Goal: Information Seeking & Learning: Learn about a topic

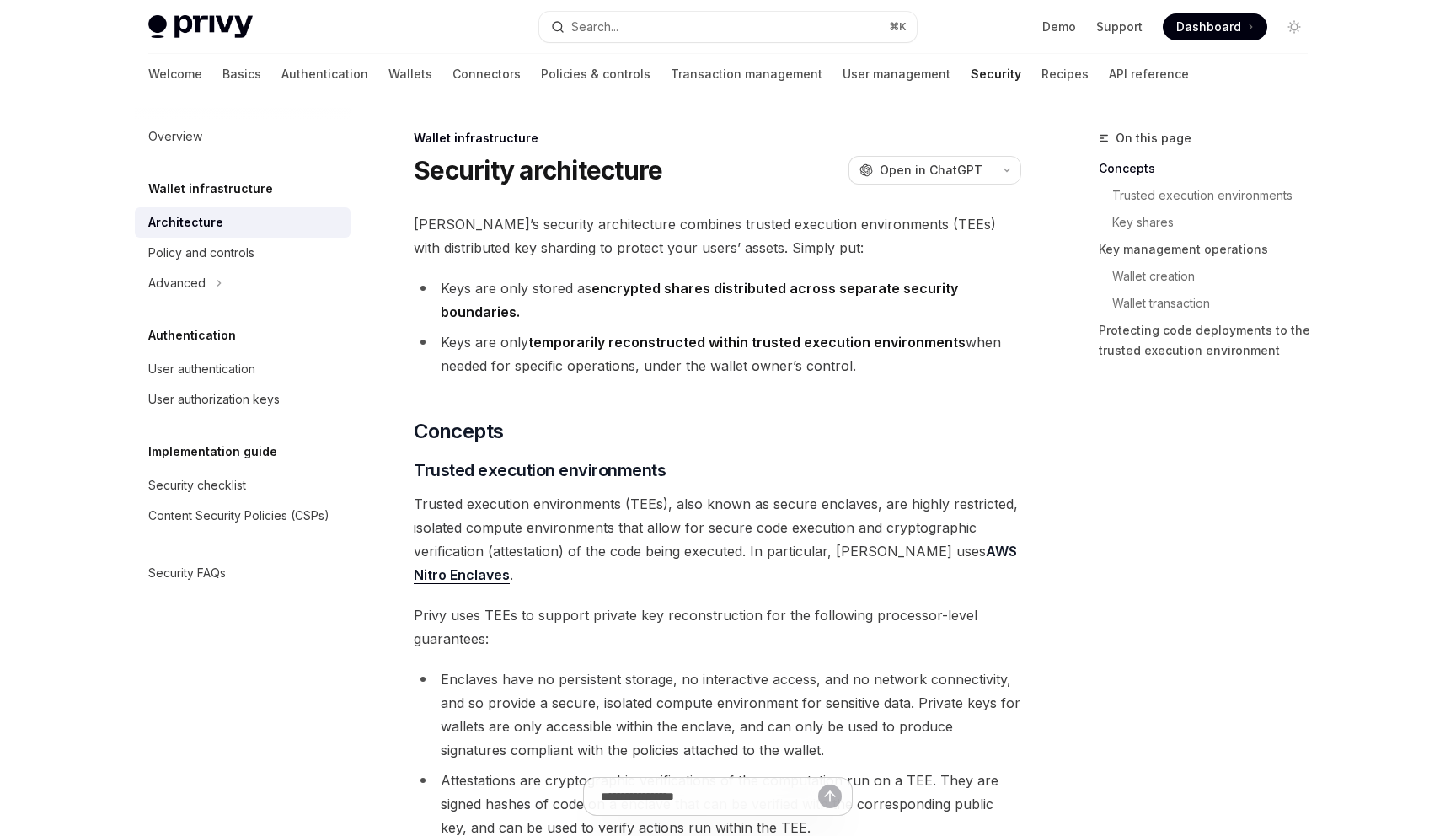
click at [556, 290] on li "Keys are only stored as encrypted shares distributed across separate security b…" at bounding box center [718, 300] width 608 height 47
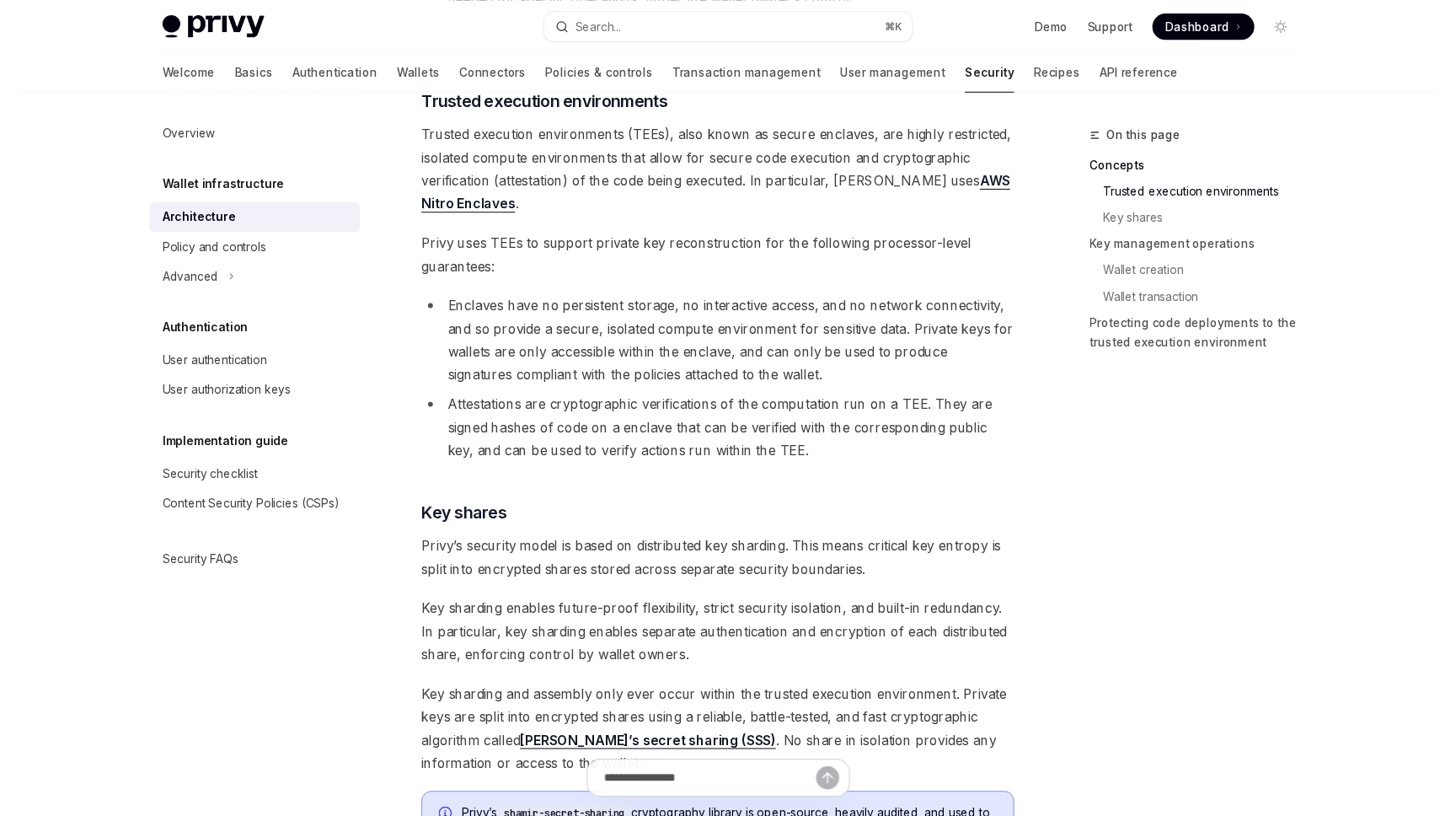
scroll to position [386, 0]
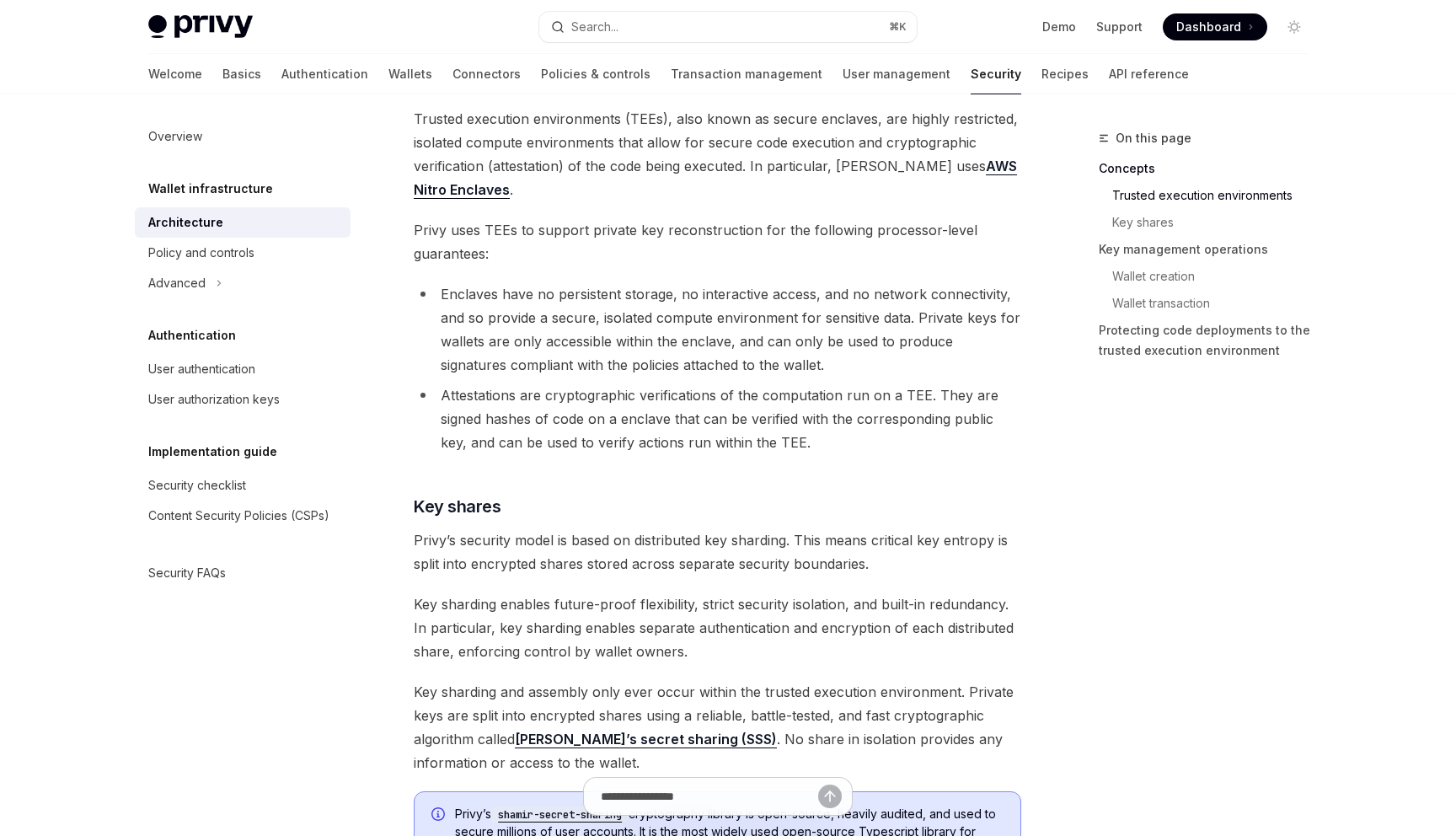
click at [575, 167] on span "Trusted execution environments (TEEs), also known as secure enclaves, are highl…" at bounding box center [718, 154] width 608 height 94
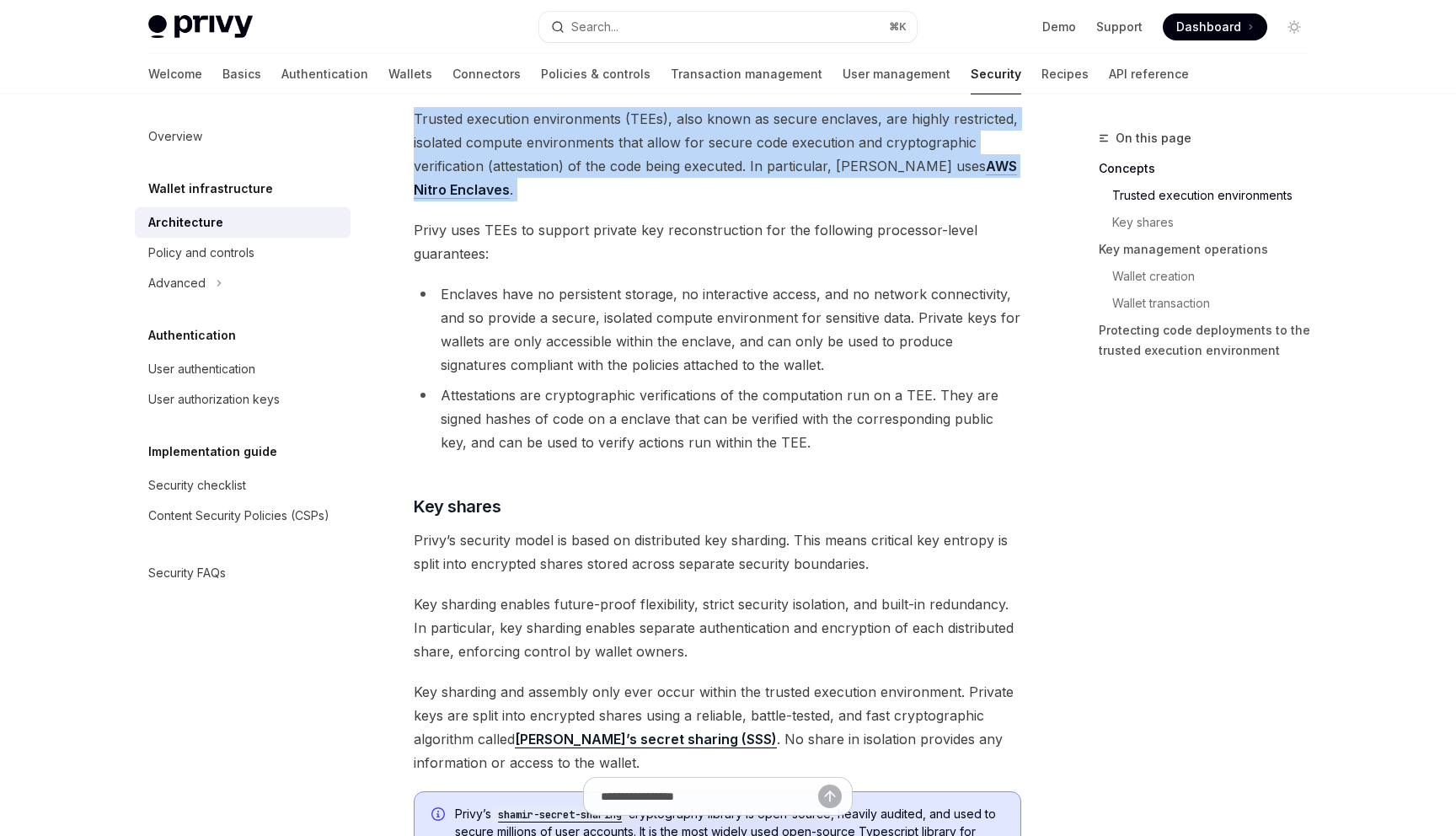
click at [575, 167] on span "Trusted execution environments (TEEs), also known as secure enclaves, are highl…" at bounding box center [718, 154] width 608 height 94
type textarea "*"
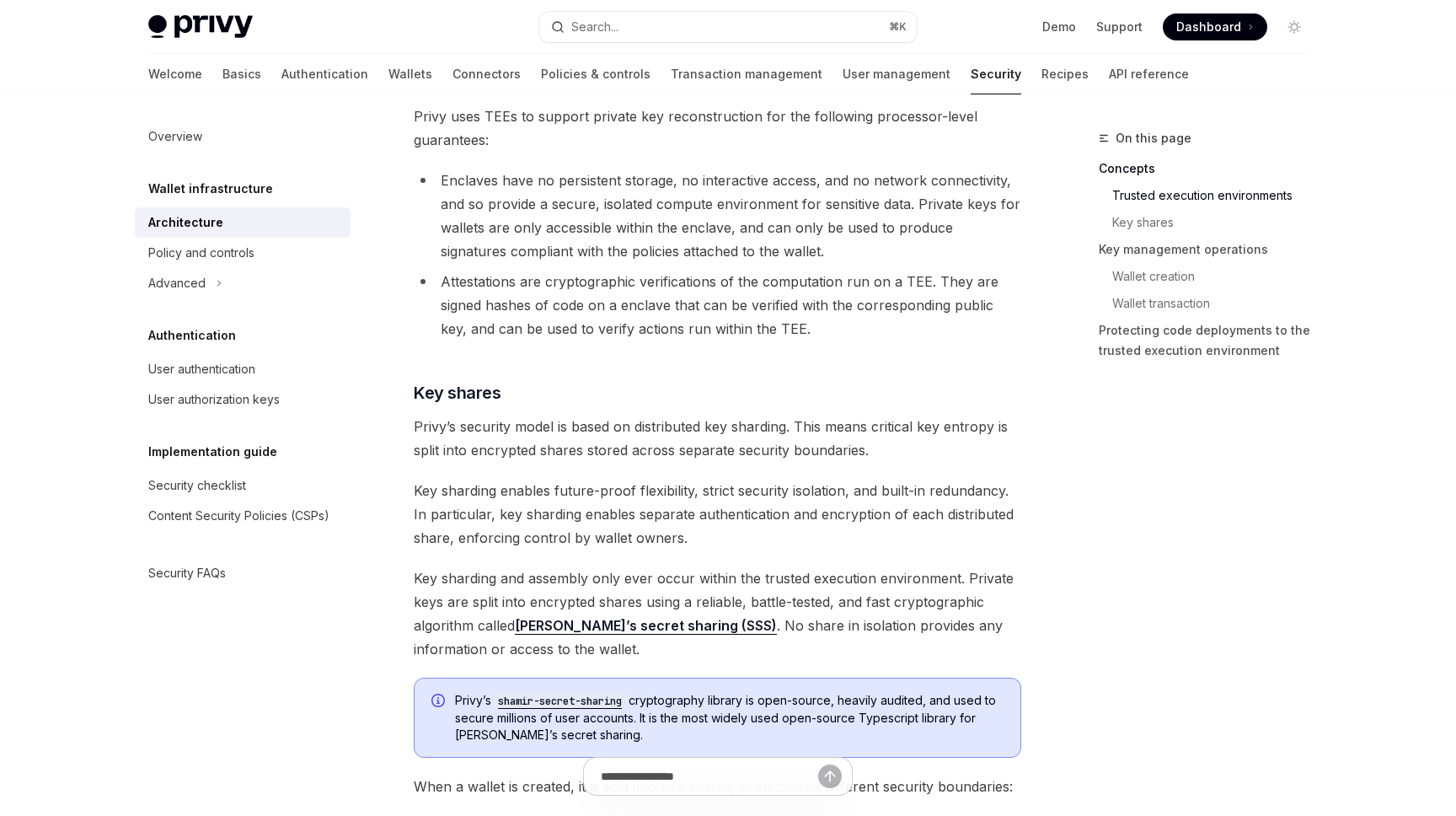
scroll to position [508, 0]
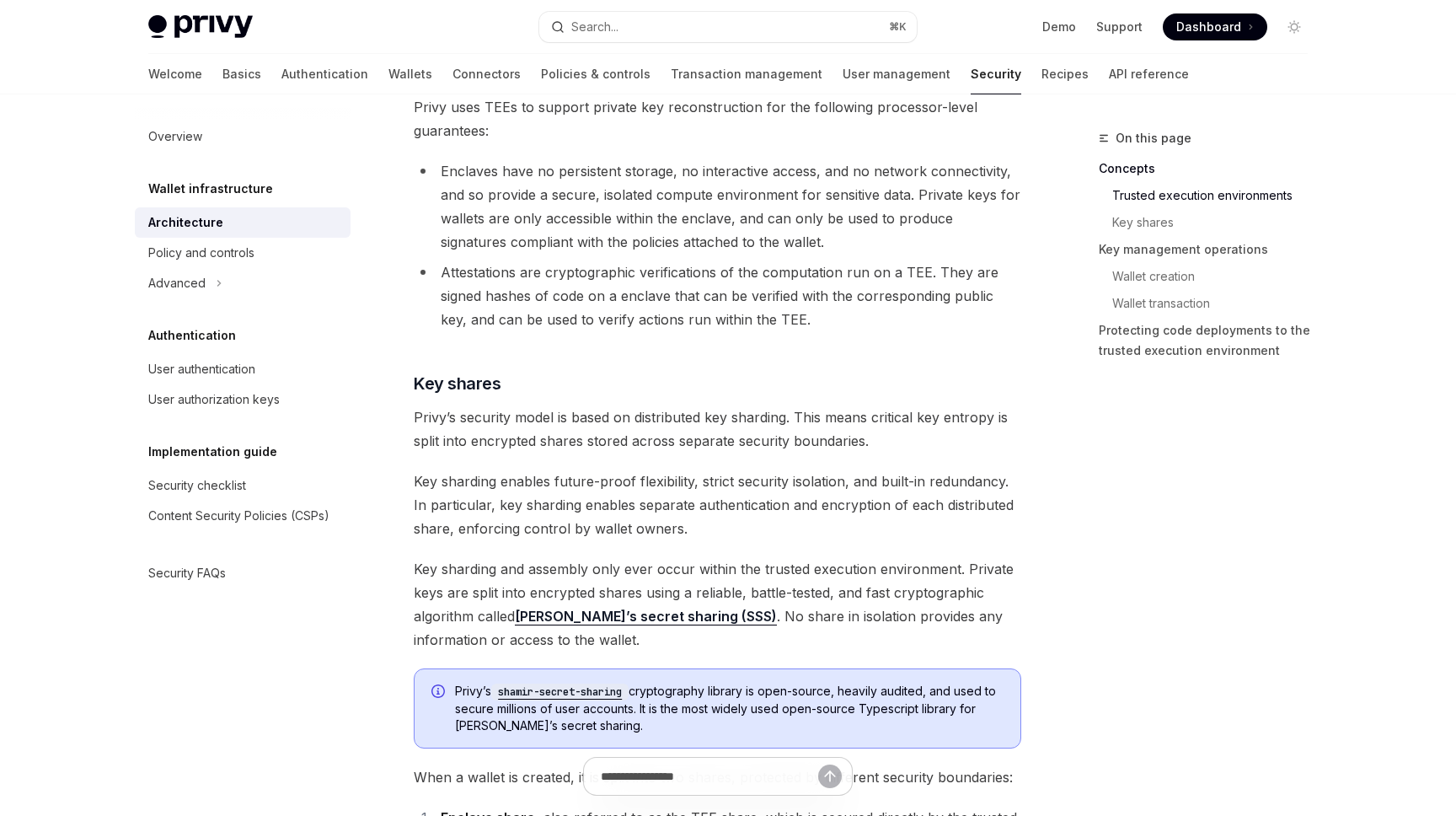
click at [542, 205] on li "Enclaves have no persistent storage, no interactive access, and no network conn…" at bounding box center [718, 207] width 608 height 94
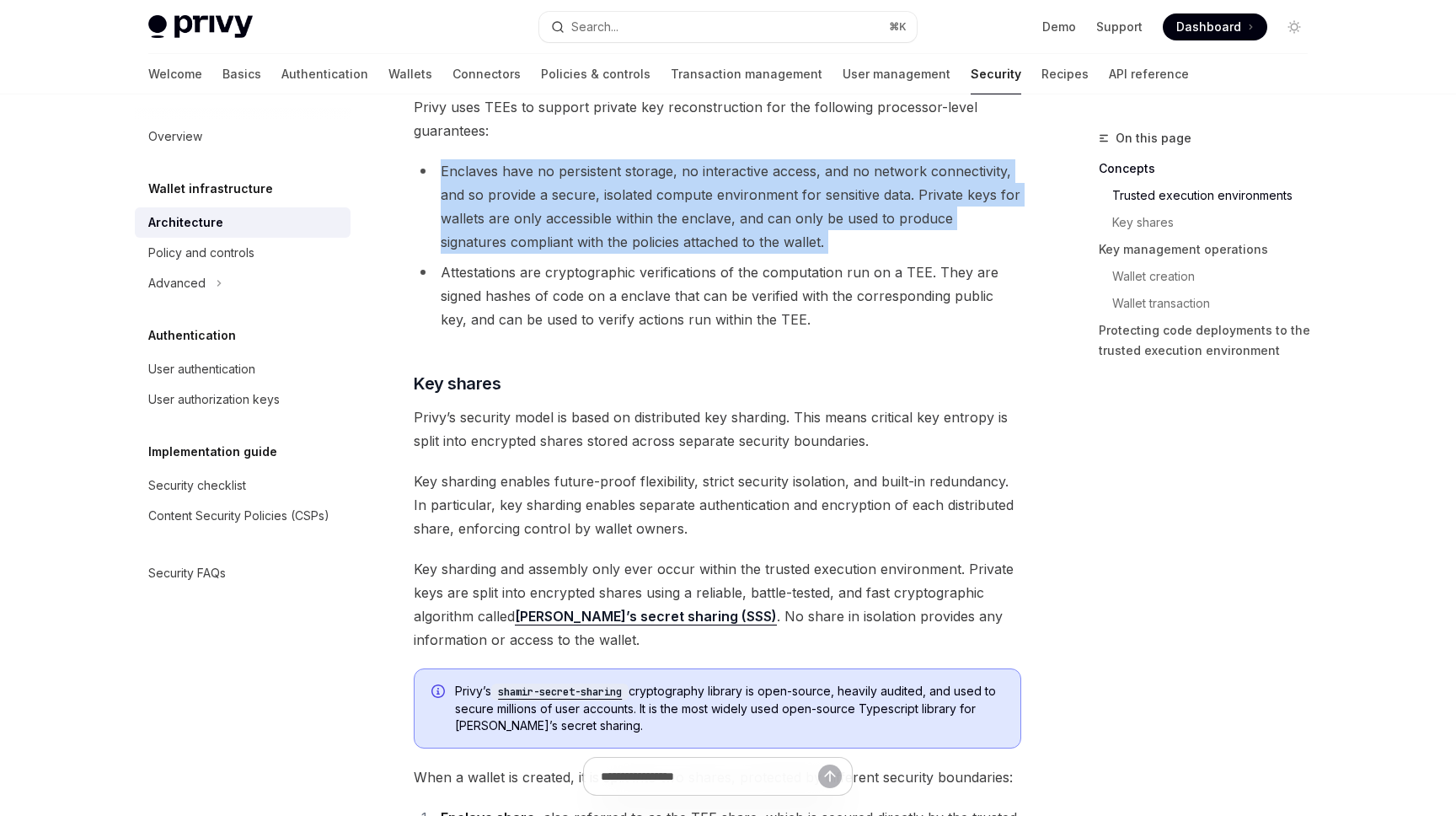
click at [542, 205] on li "Enclaves have no persistent storage, no interactive access, and no network conn…" at bounding box center [718, 207] width 608 height 94
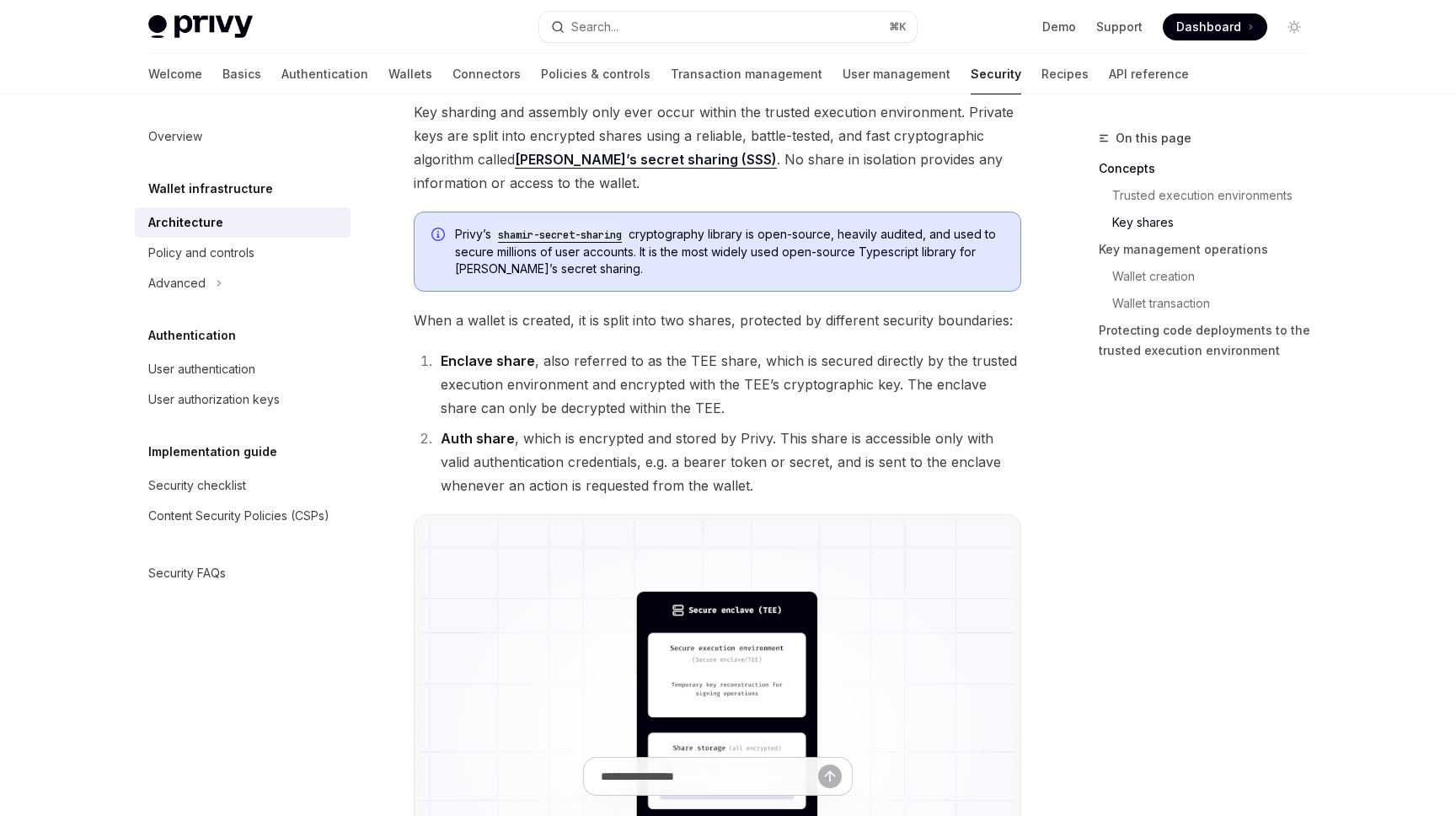
scroll to position [967, 0]
click at [799, 137] on span "Key sharding and assembly only ever occur within the trusted execution environm…" at bounding box center [718, 147] width 608 height 94
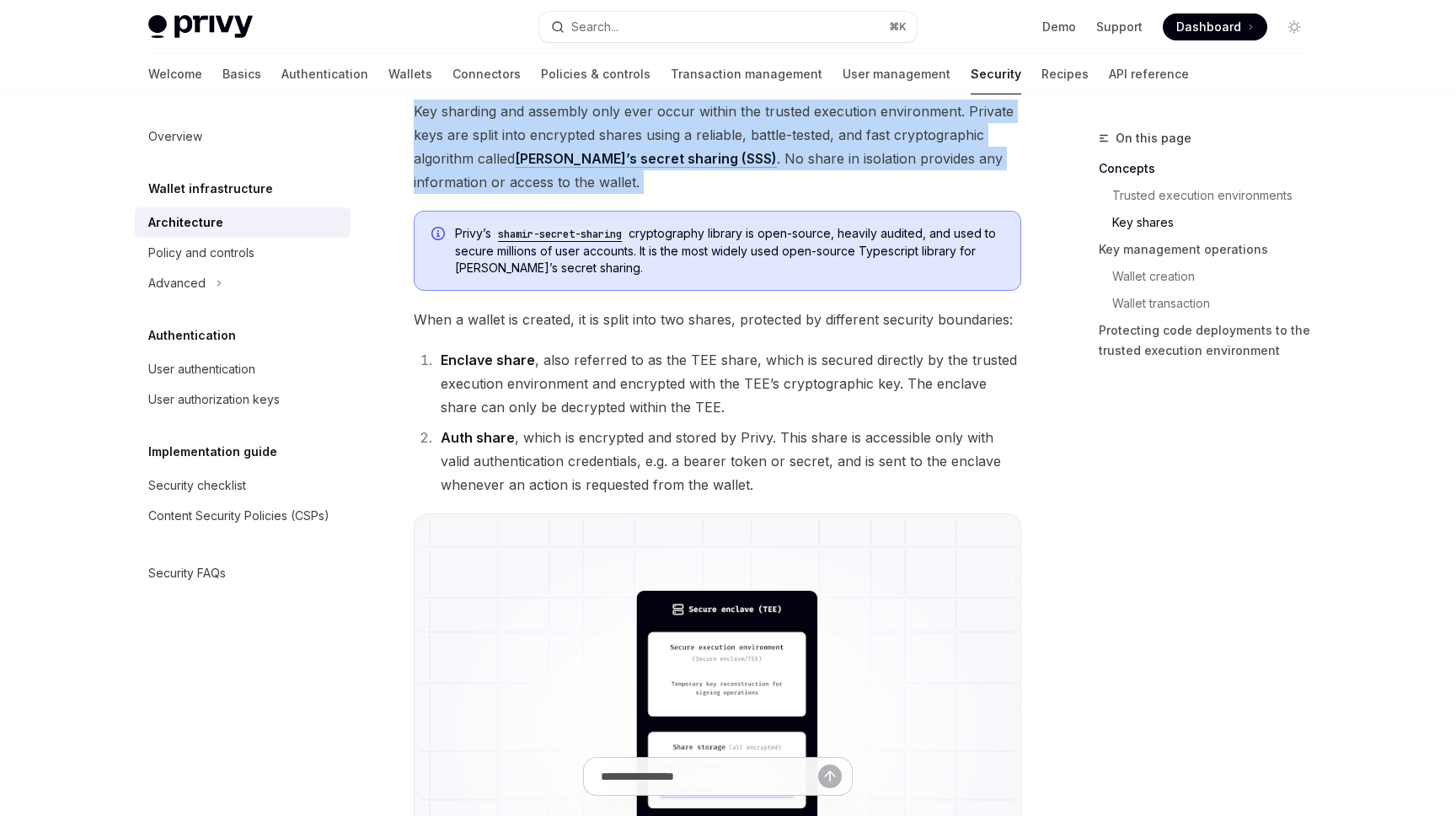
click at [799, 137] on span "Key sharding and assembly only ever occur within the trusted execution environm…" at bounding box center [718, 147] width 608 height 94
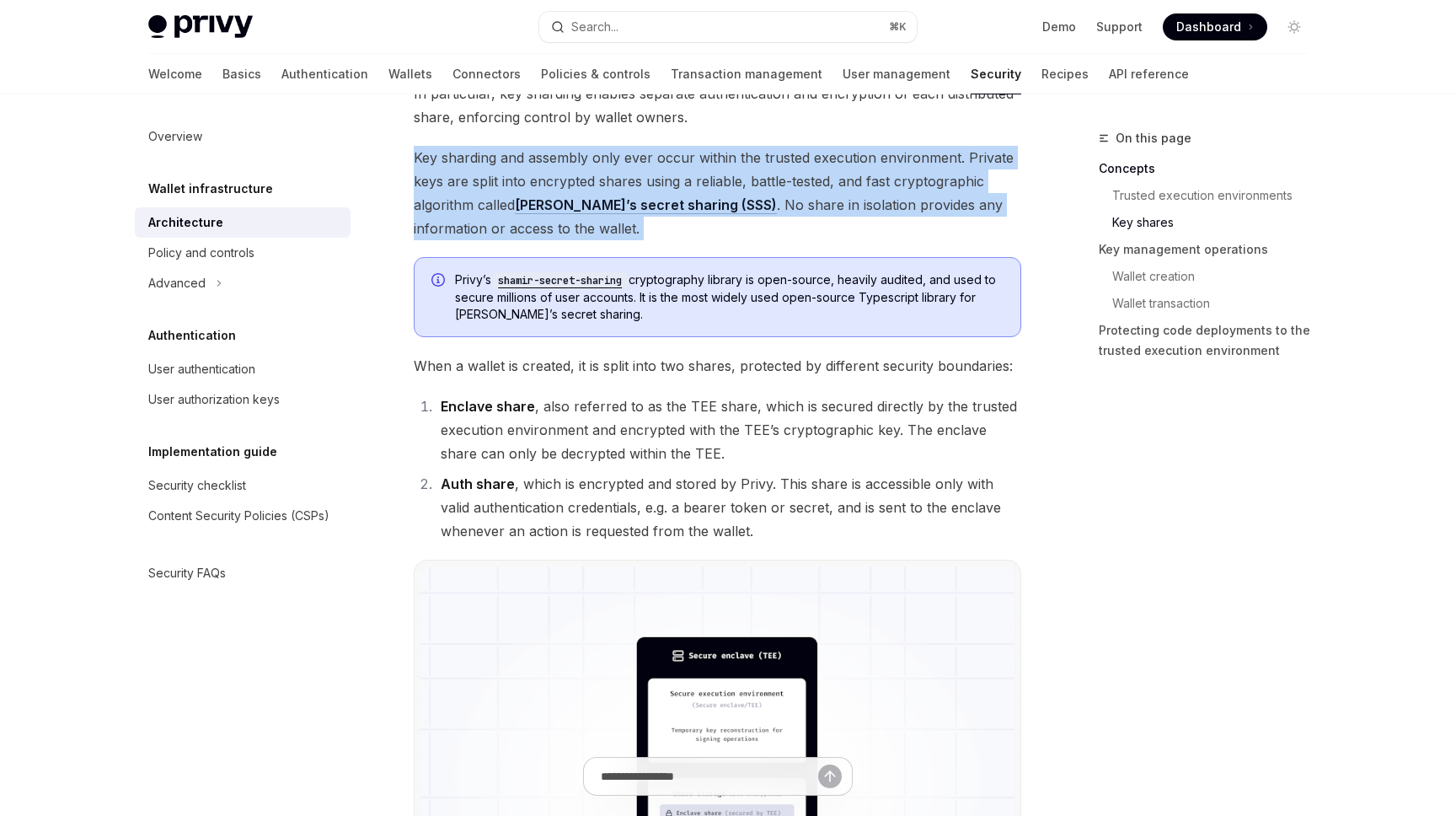
scroll to position [918, 0]
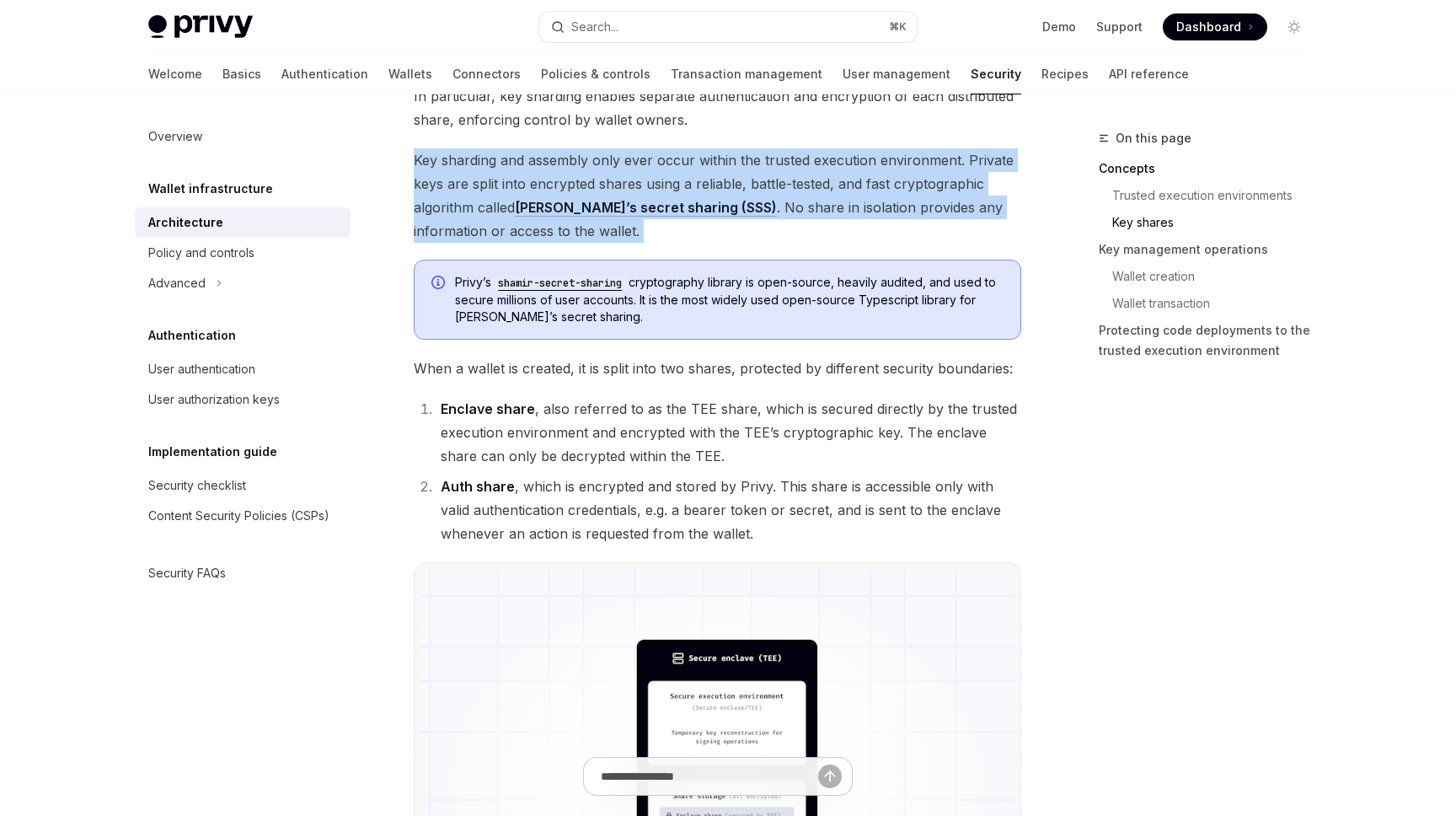
click at [789, 153] on span "Key sharding and assembly only ever occur within the trusted execution environm…" at bounding box center [718, 196] width 608 height 94
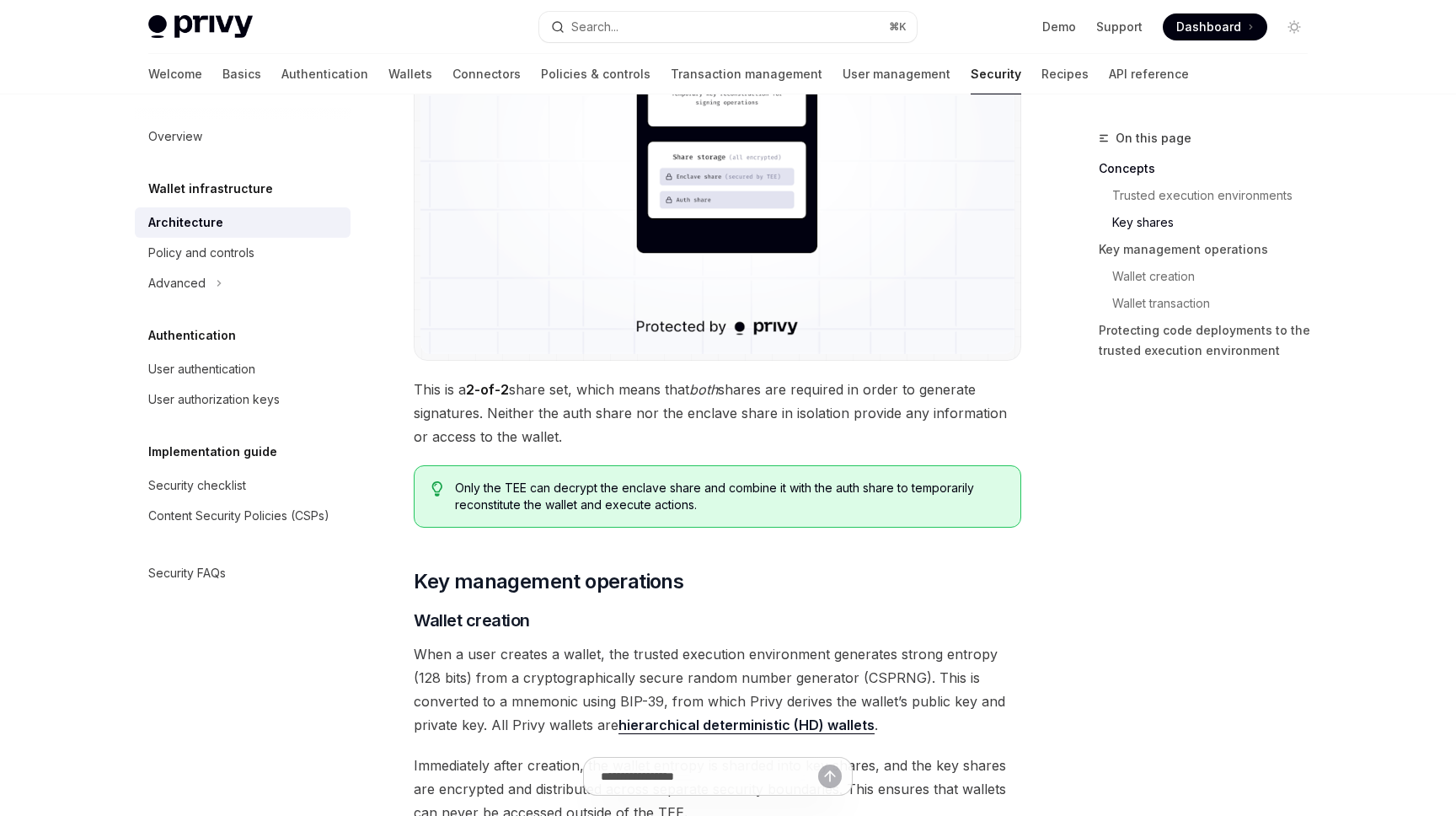
scroll to position [1627, 0]
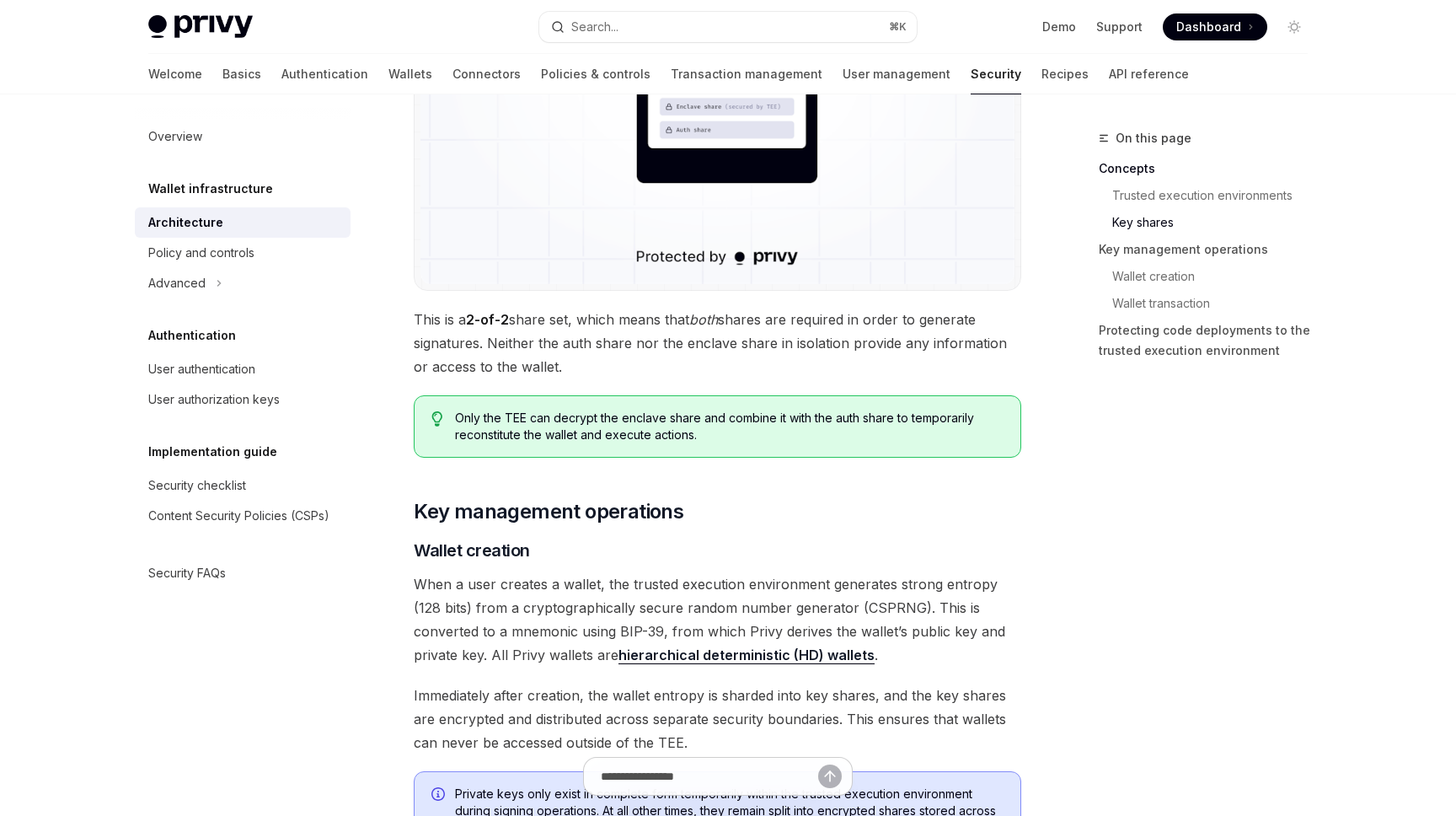
click at [607, 318] on span "This is a 2-of-2 share set, which means that both shares are required in order …" at bounding box center [718, 343] width 608 height 71
click at [608, 318] on span "This is a 2-of-2 share set, which means that both shares are required in order …" at bounding box center [718, 343] width 608 height 71
click at [607, 319] on span "This is a 2-of-2 share set, which means that both shares are required in order …" at bounding box center [718, 343] width 608 height 71
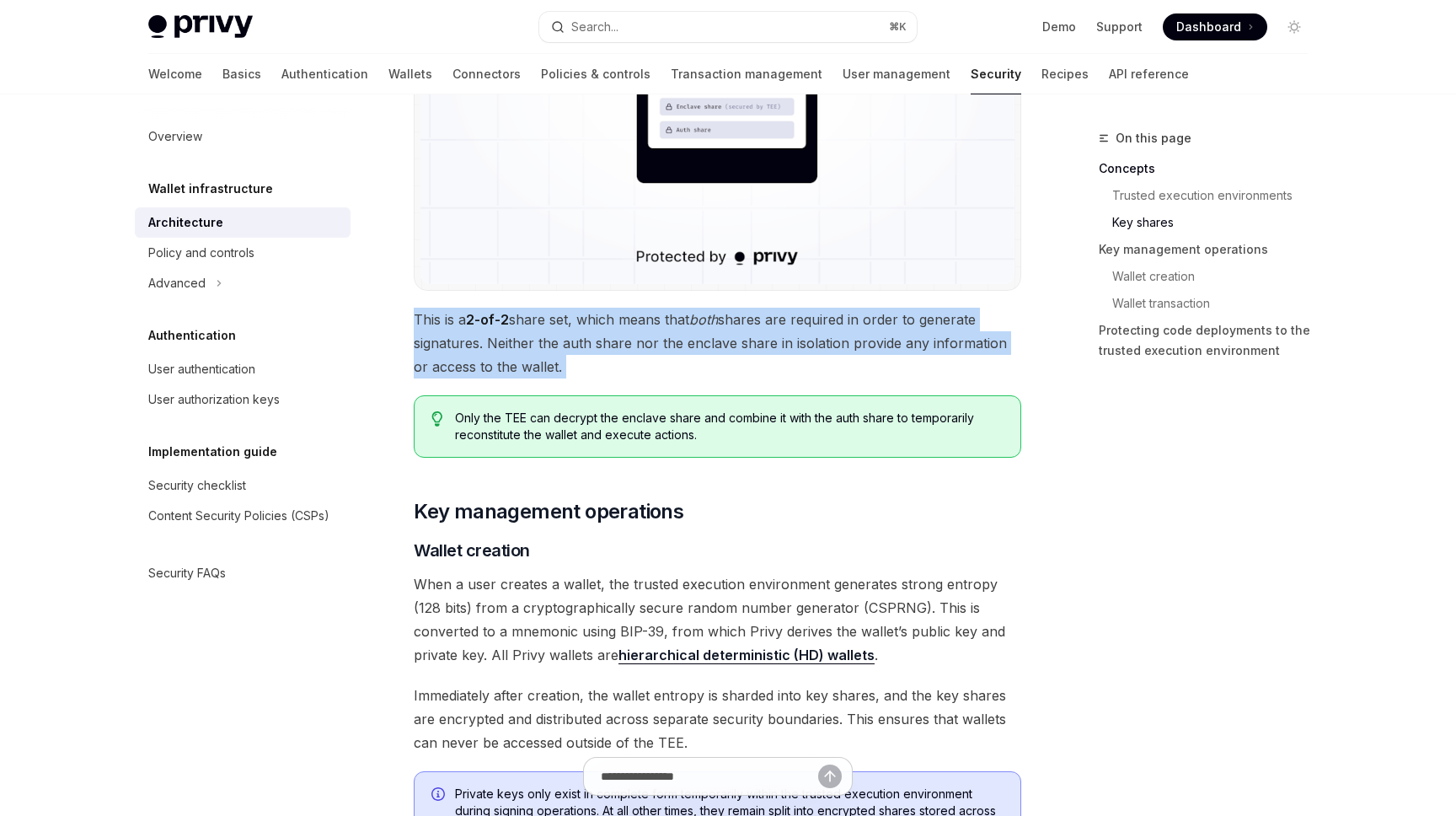
click at [607, 319] on span "This is a 2-of-2 share set, which means that both shares are required in order …" at bounding box center [718, 343] width 608 height 71
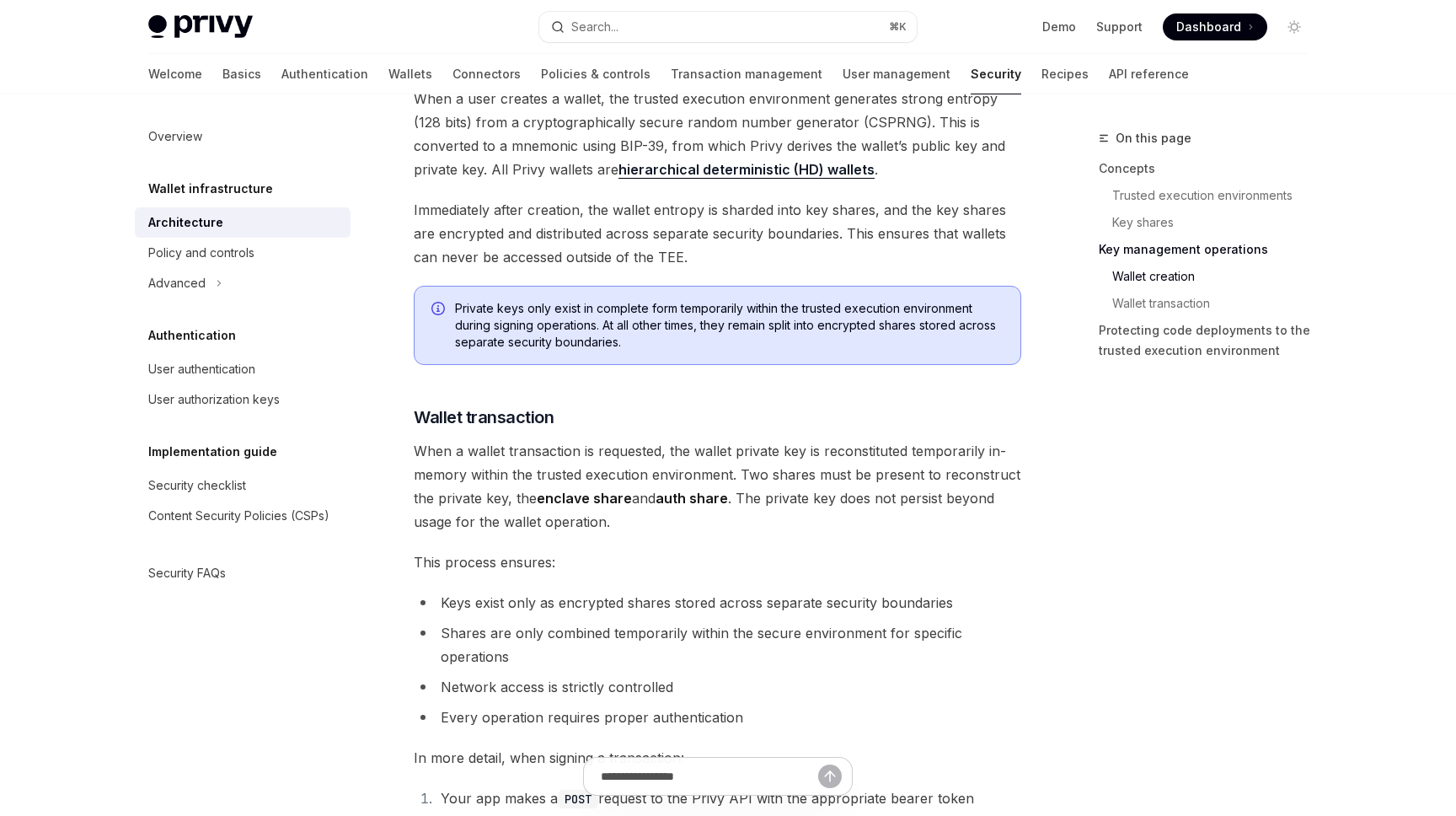
scroll to position [2117, 0]
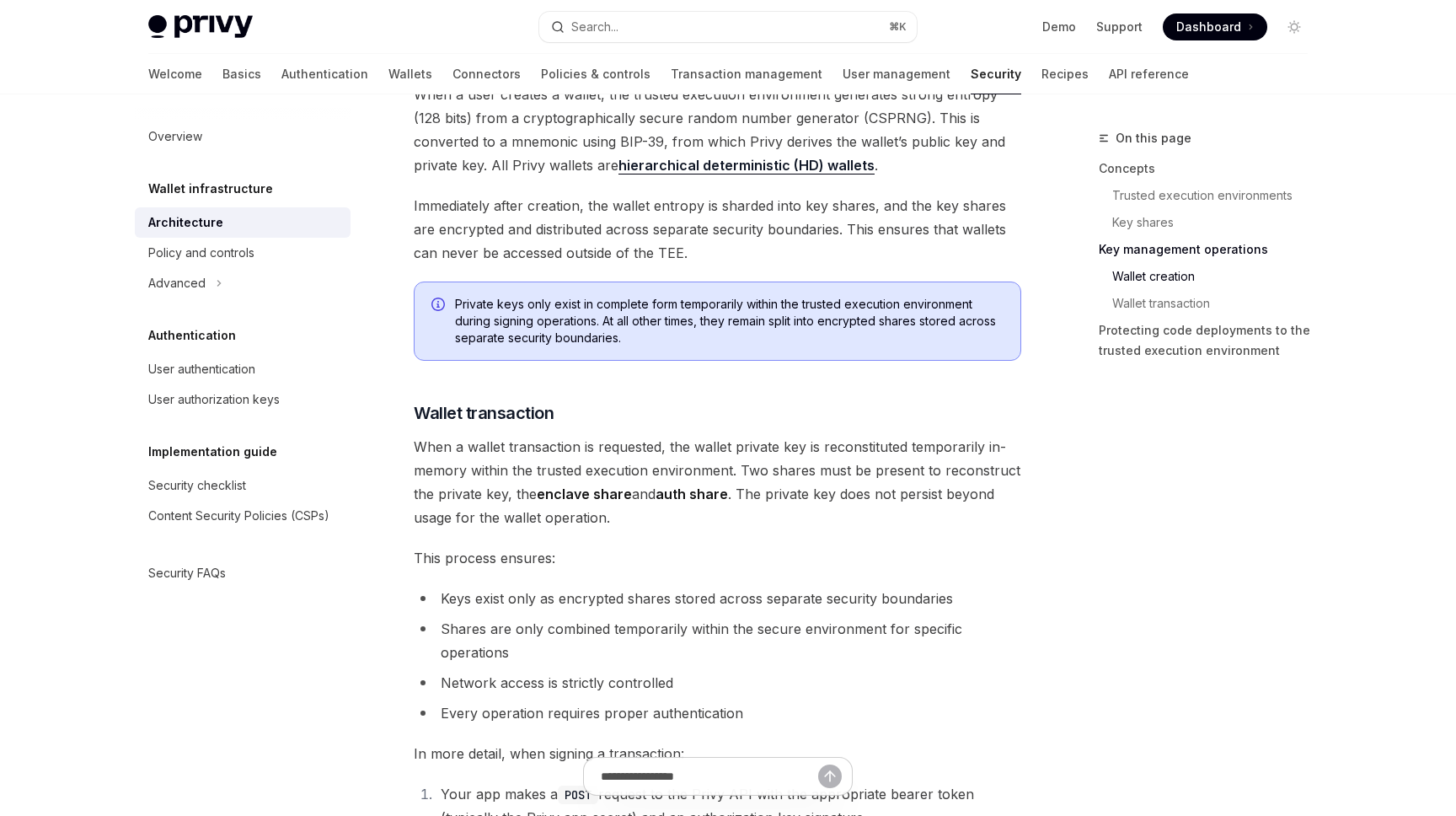
click at [722, 324] on span "Private keys only exist in complete form temporarily within the trusted executi…" at bounding box center [729, 321] width 549 height 51
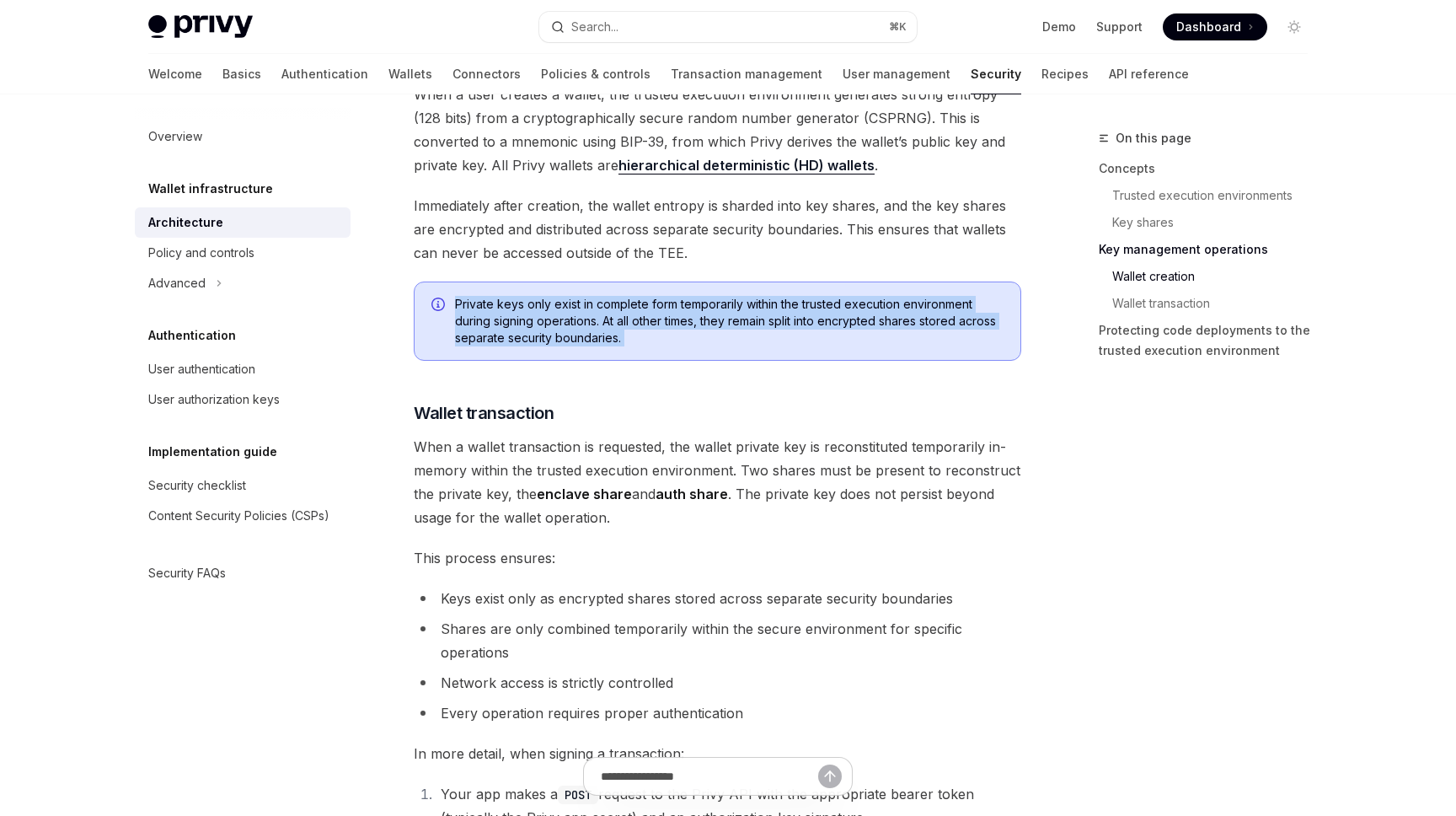
click at [722, 324] on span "Private keys only exist in complete form temporarily within the trusted executi…" at bounding box center [729, 321] width 549 height 51
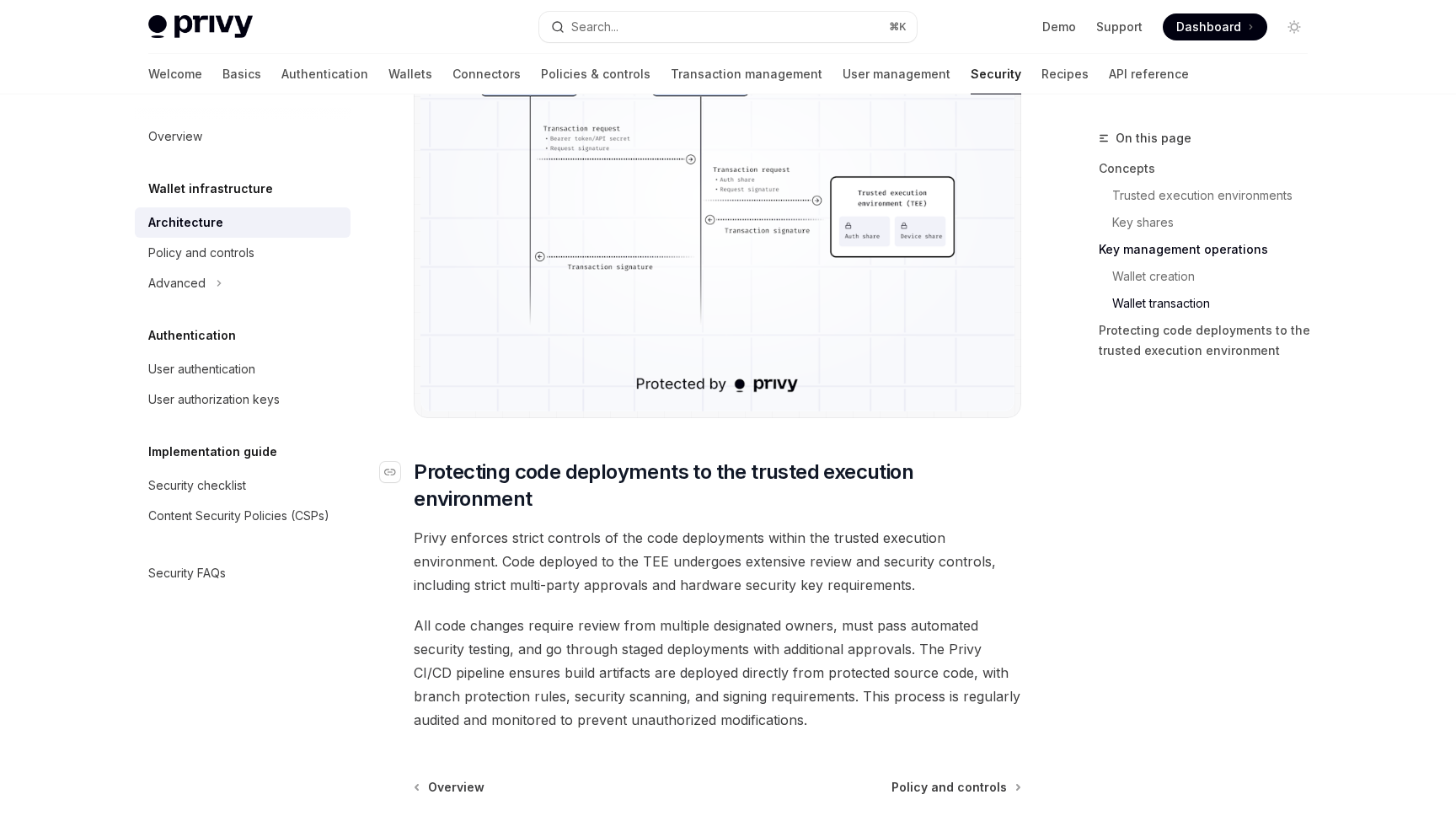
scroll to position [3457, 0]
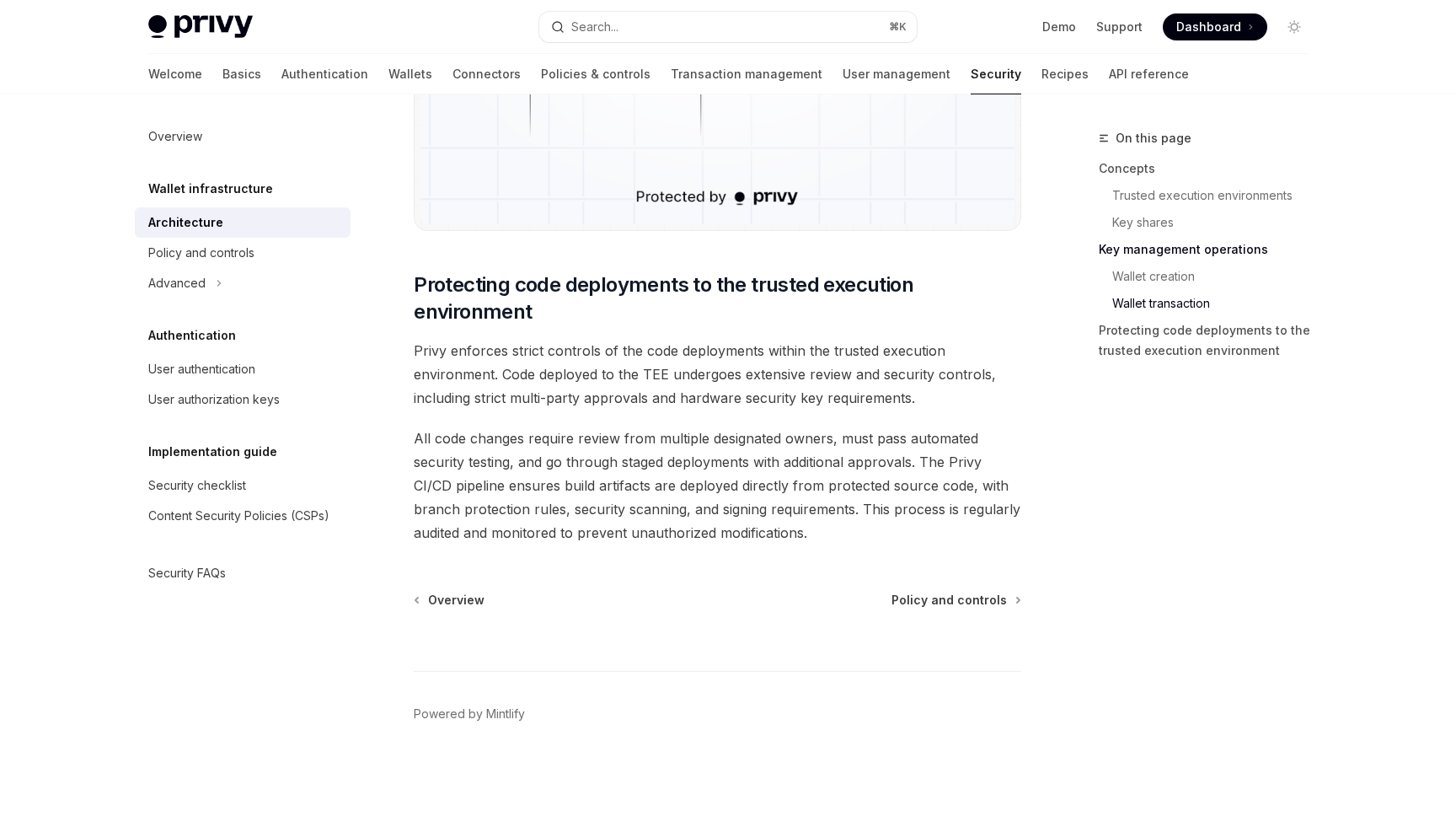
click at [753, 538] on span "All code changes require review from multiple designated owners, must pass auto…" at bounding box center [718, 486] width 608 height 118
click at [751, 538] on span "All code changes require review from multiple designated owners, must pass auto…" at bounding box center [718, 486] width 608 height 118
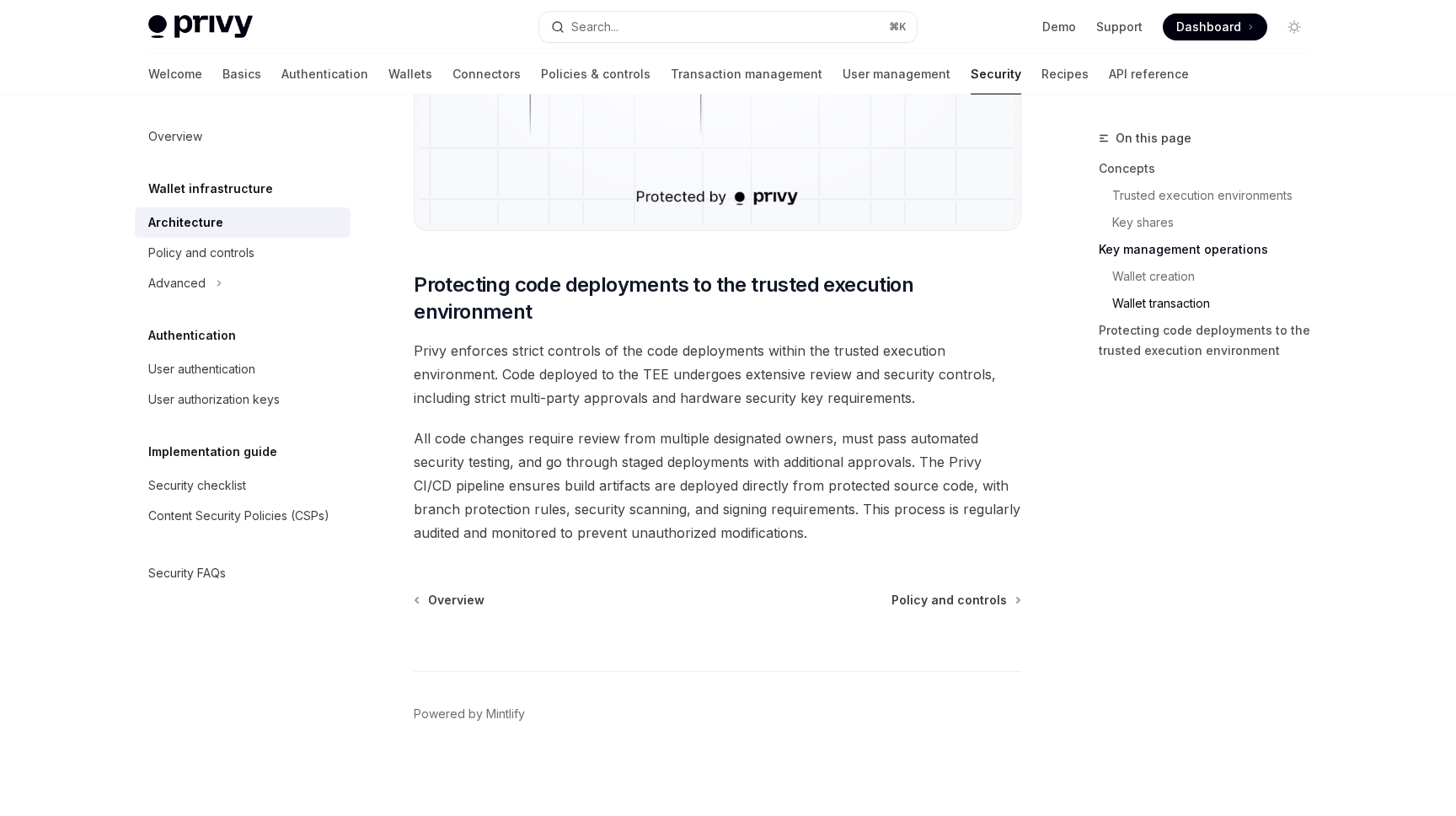
click at [752, 536] on span "All code changes require review from multiple designated owners, must pass auto…" at bounding box center [718, 486] width 608 height 118
click at [754, 534] on span "All code changes require review from multiple designated owners, must pass auto…" at bounding box center [718, 486] width 608 height 118
click at [755, 532] on span "All code changes require review from multiple designated owners, must pass auto…" at bounding box center [718, 486] width 608 height 118
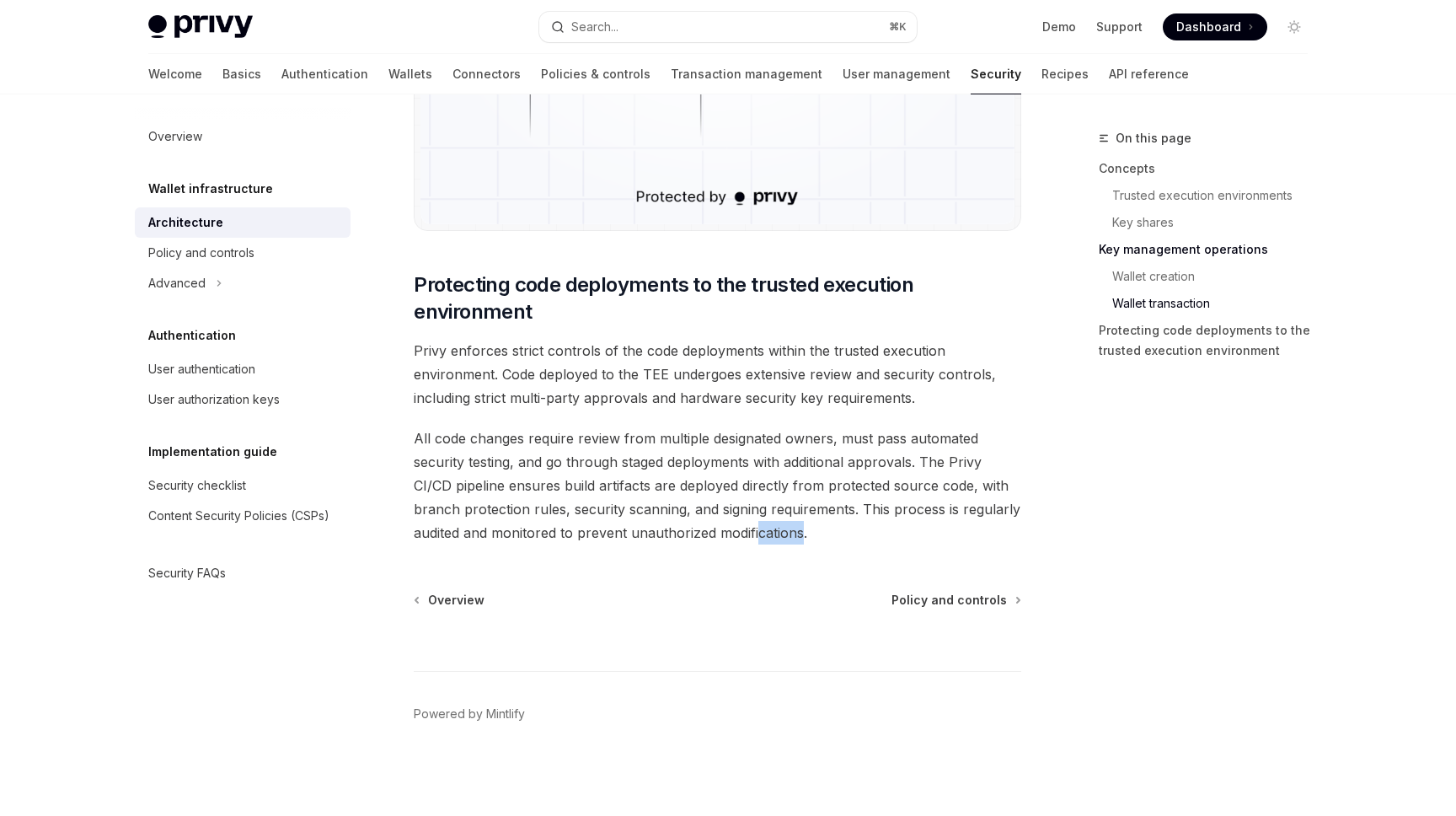
click at [756, 531] on span "All code changes require review from multiple designated owners, must pass auto…" at bounding box center [718, 486] width 608 height 118
click at [757, 525] on span "All code changes require review from multiple designated owners, must pass auto…" at bounding box center [718, 486] width 608 height 118
click at [754, 531] on span "All code changes require review from multiple designated owners, must pass auto…" at bounding box center [718, 486] width 608 height 118
